Goal: Information Seeking & Learning: Learn about a topic

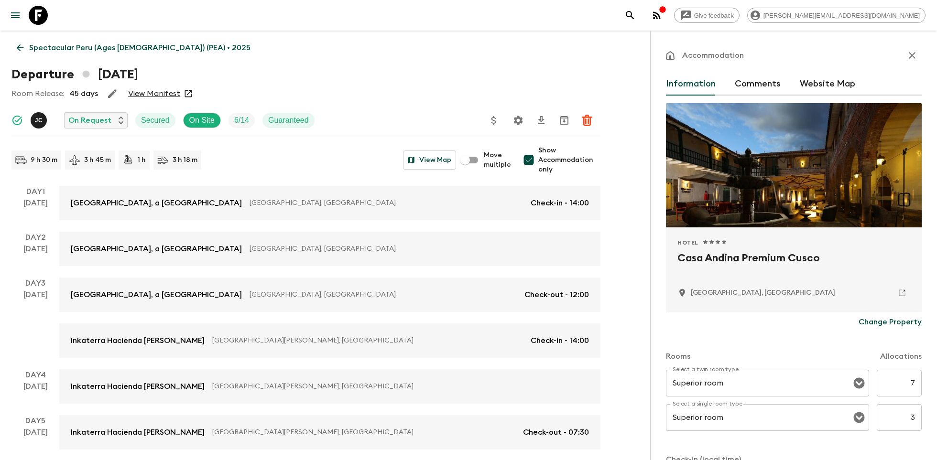
click at [33, 12] on icon at bounding box center [38, 15] width 19 height 19
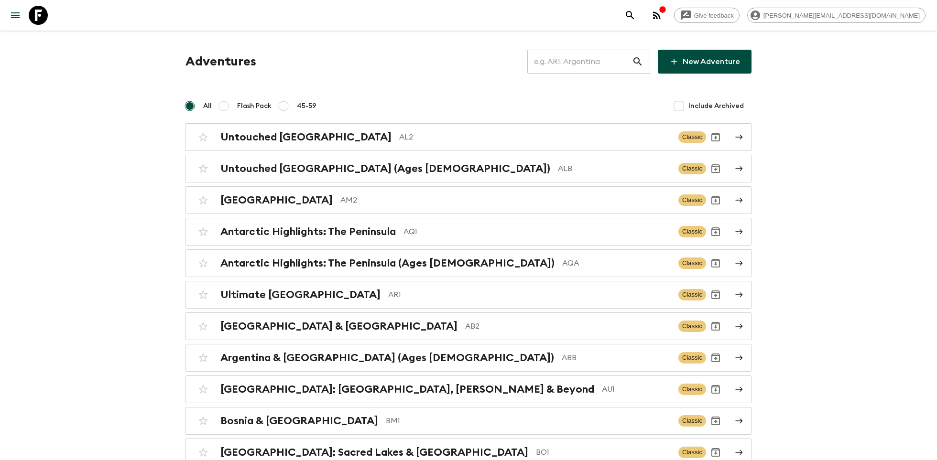
click at [553, 56] on input "text" at bounding box center [579, 61] width 105 height 27
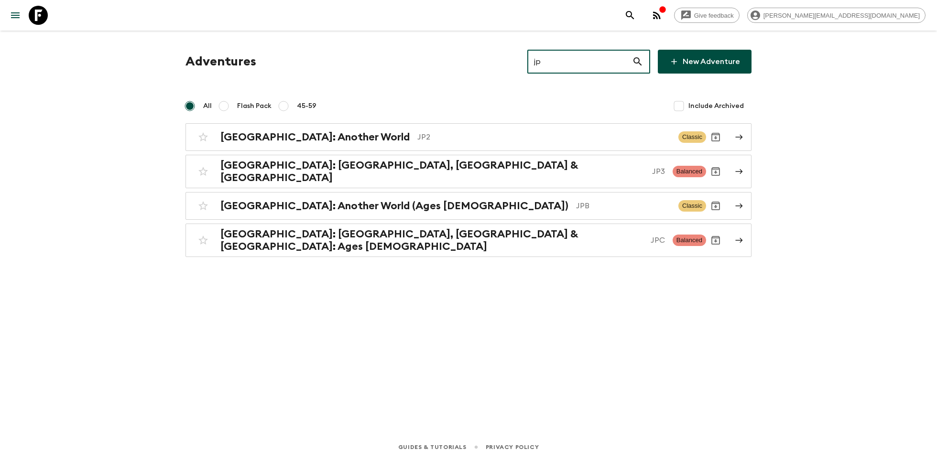
type input "jp3"
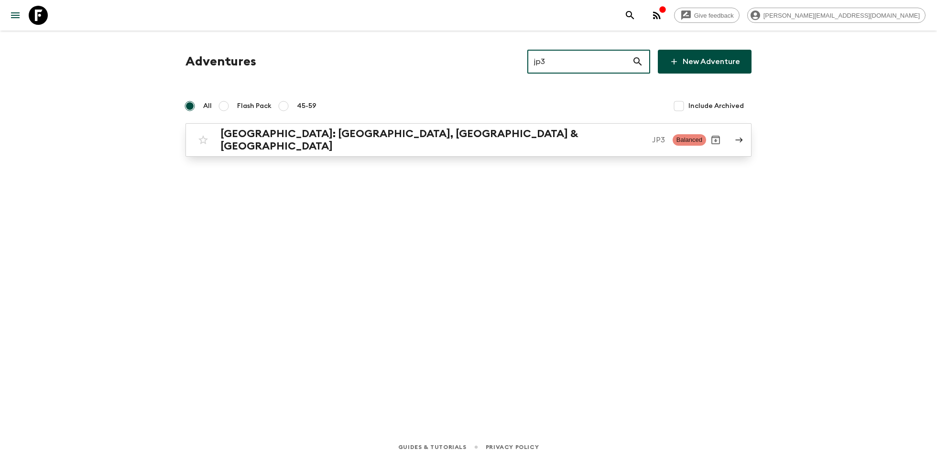
click at [396, 143] on div "[GEOGRAPHIC_DATA]: [GEOGRAPHIC_DATA], Kanazawa & Tokyo JP3" at bounding box center [442, 140] width 445 height 25
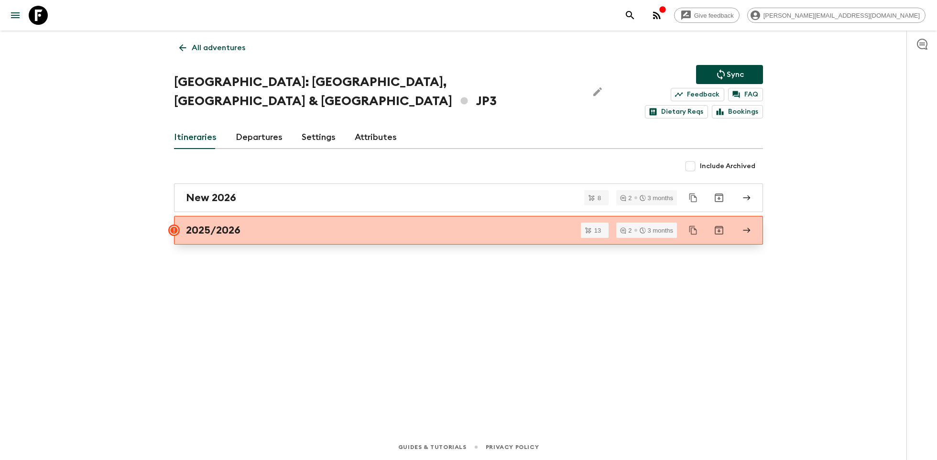
click at [229, 224] on h2 "2025/2026" at bounding box center [213, 230] width 54 height 12
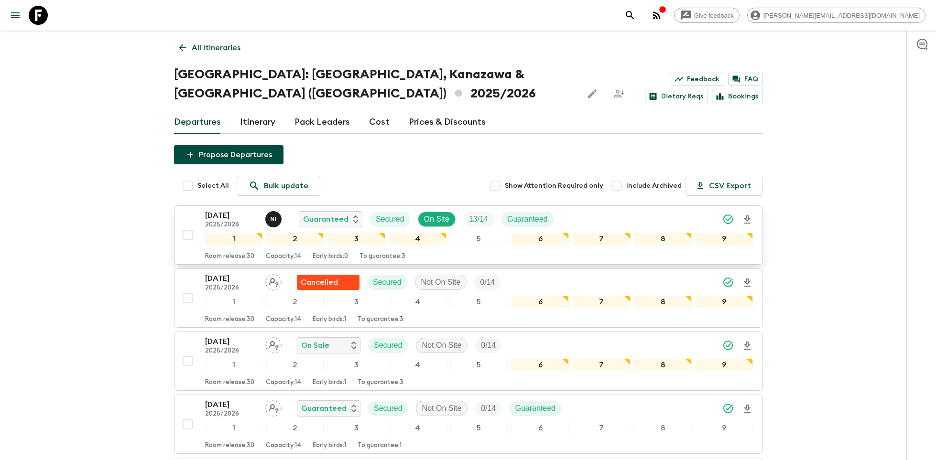
click at [230, 221] on p "2025/2026" at bounding box center [231, 225] width 53 height 8
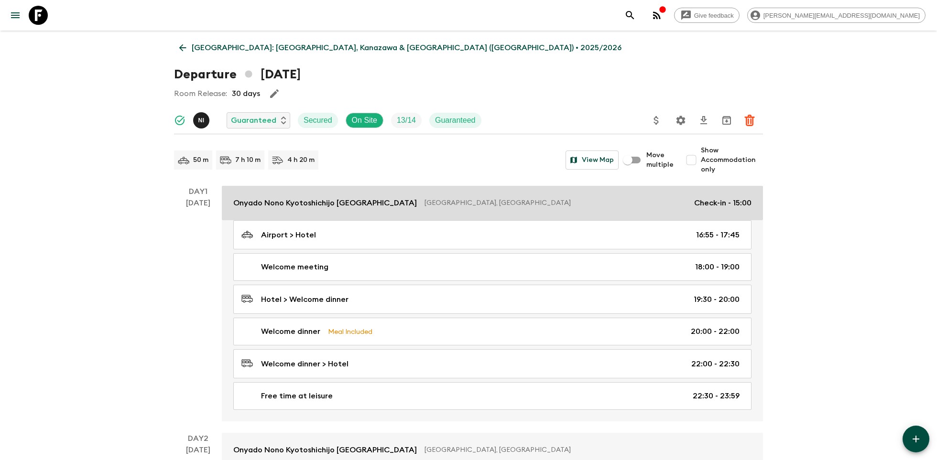
click at [297, 206] on p "Onyado Nono Kyotoshichijo [GEOGRAPHIC_DATA]" at bounding box center [325, 202] width 184 height 11
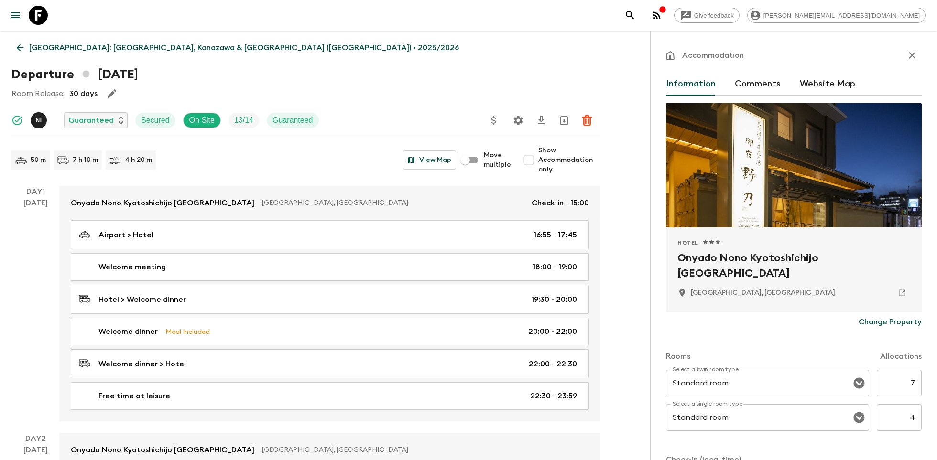
click at [737, 256] on h2 "Onyado Nono Kyotoshichijo [GEOGRAPHIC_DATA]" at bounding box center [793, 266] width 233 height 31
copy div "Onyado Nono Kyotoshichijo [GEOGRAPHIC_DATA]"
